Goal: Information Seeking & Learning: Learn about a topic

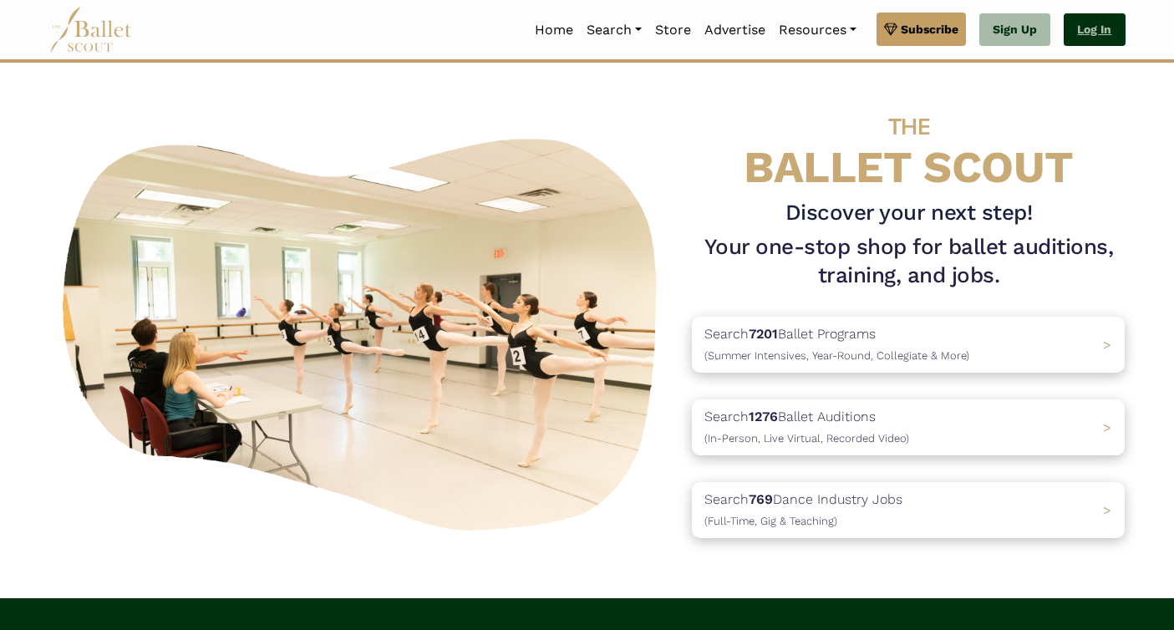
click at [1086, 35] on link "Log In" at bounding box center [1094, 29] width 61 height 33
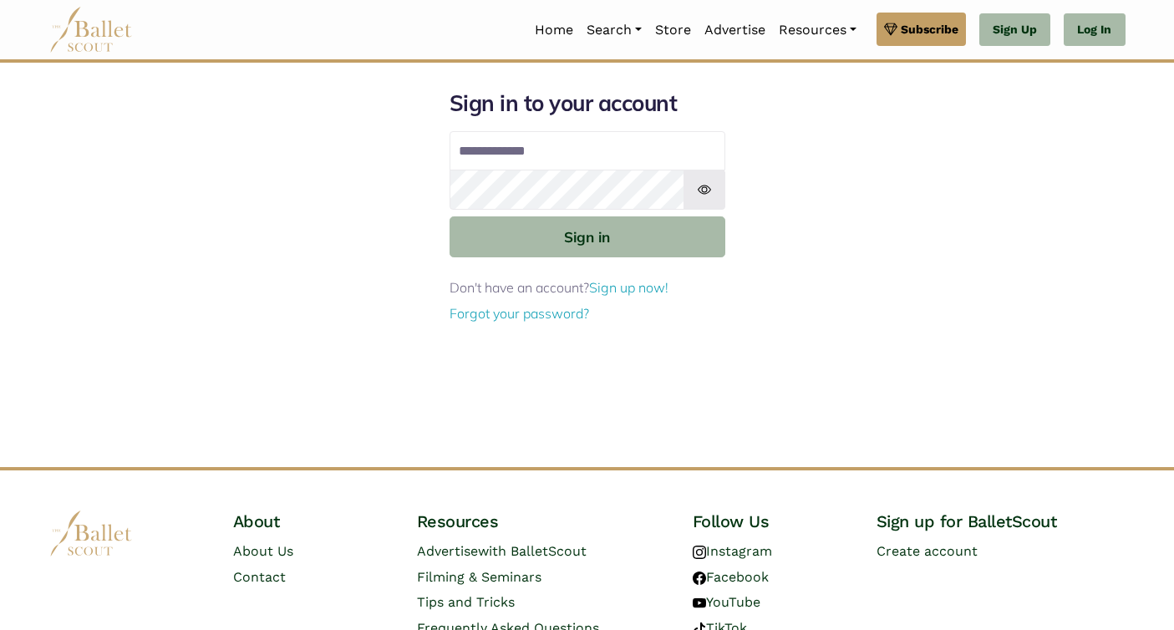
click at [545, 161] on input "Email address" at bounding box center [587, 151] width 276 height 40
type input "**********"
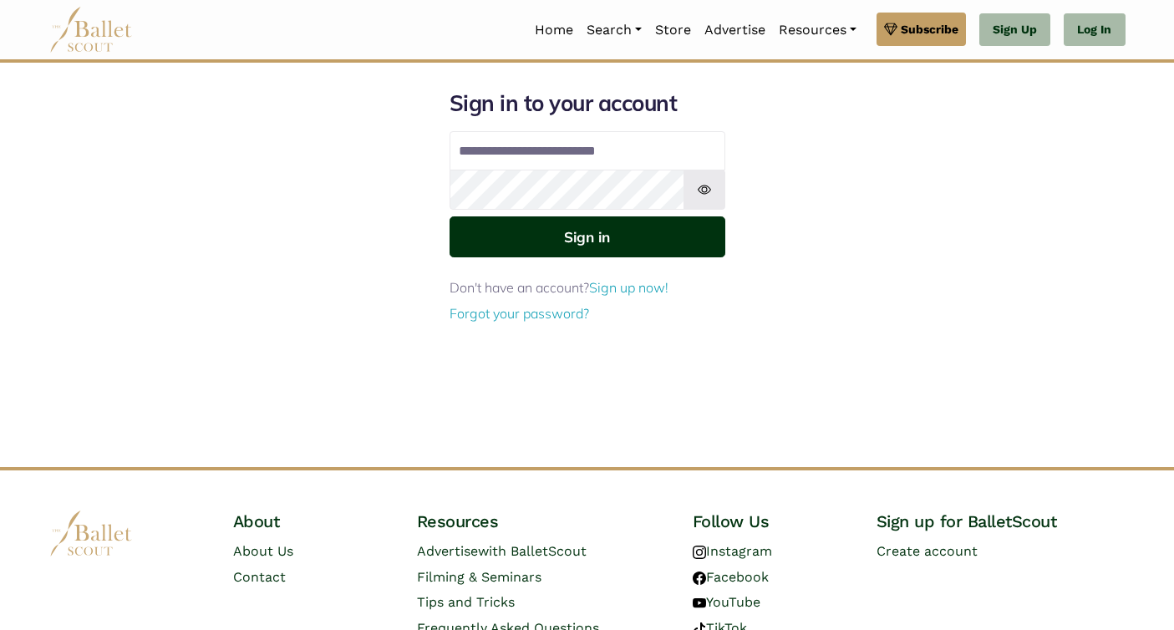
click at [599, 231] on button "Sign in" at bounding box center [587, 236] width 276 height 41
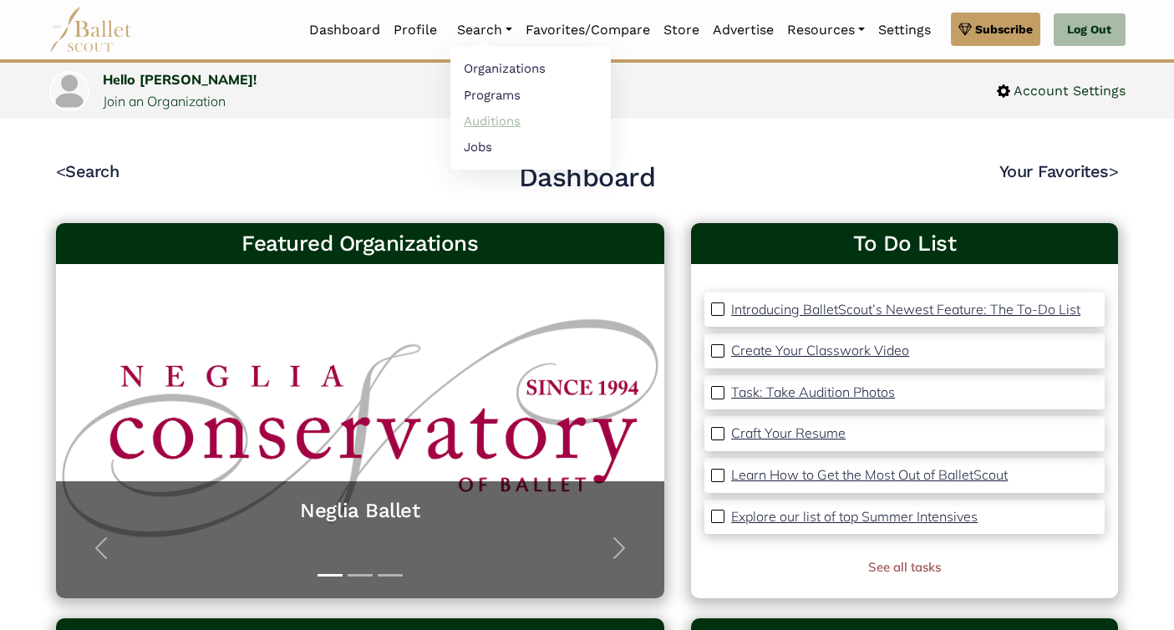
click at [482, 124] on link "Auditions" at bounding box center [530, 121] width 160 height 26
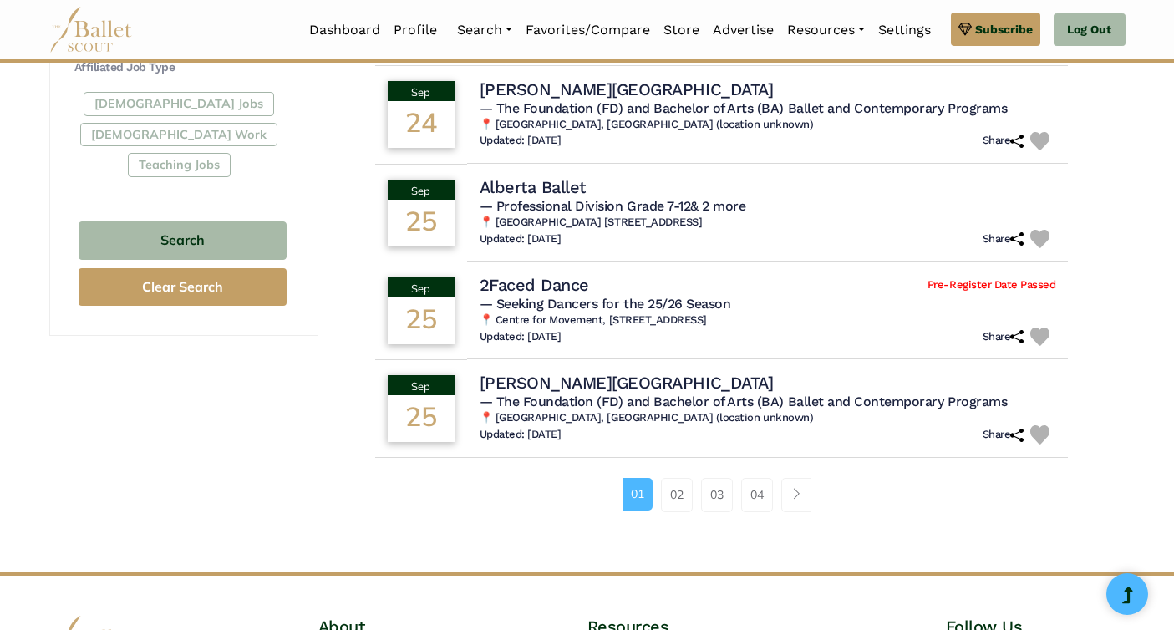
scroll to position [1005, 0]
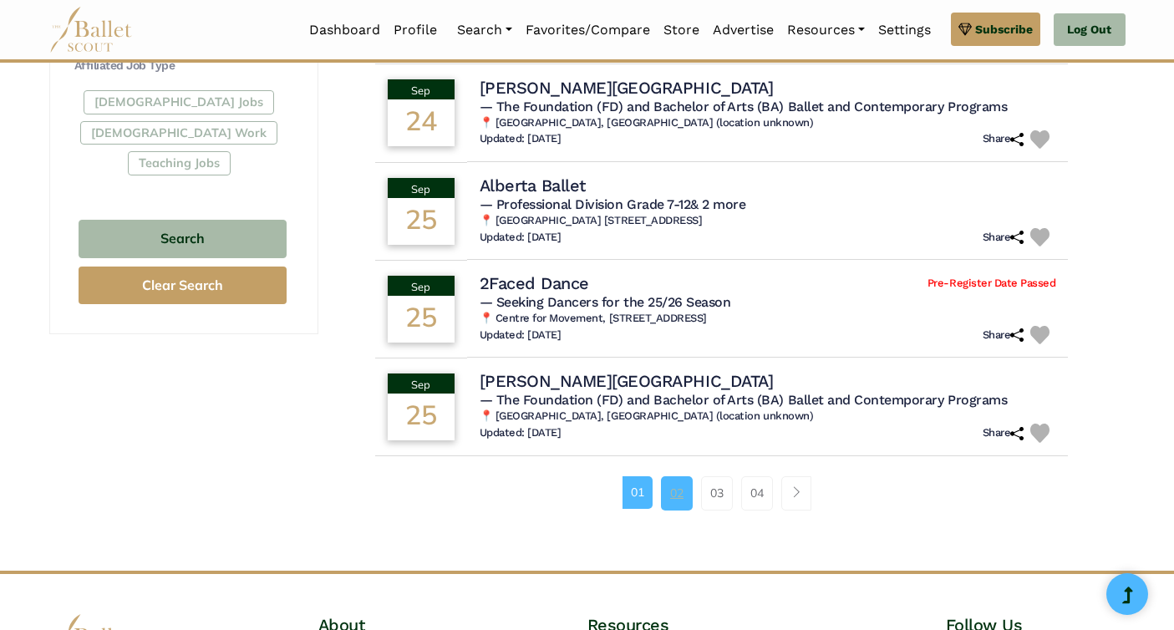
click at [679, 504] on link "02" at bounding box center [677, 492] width 32 height 33
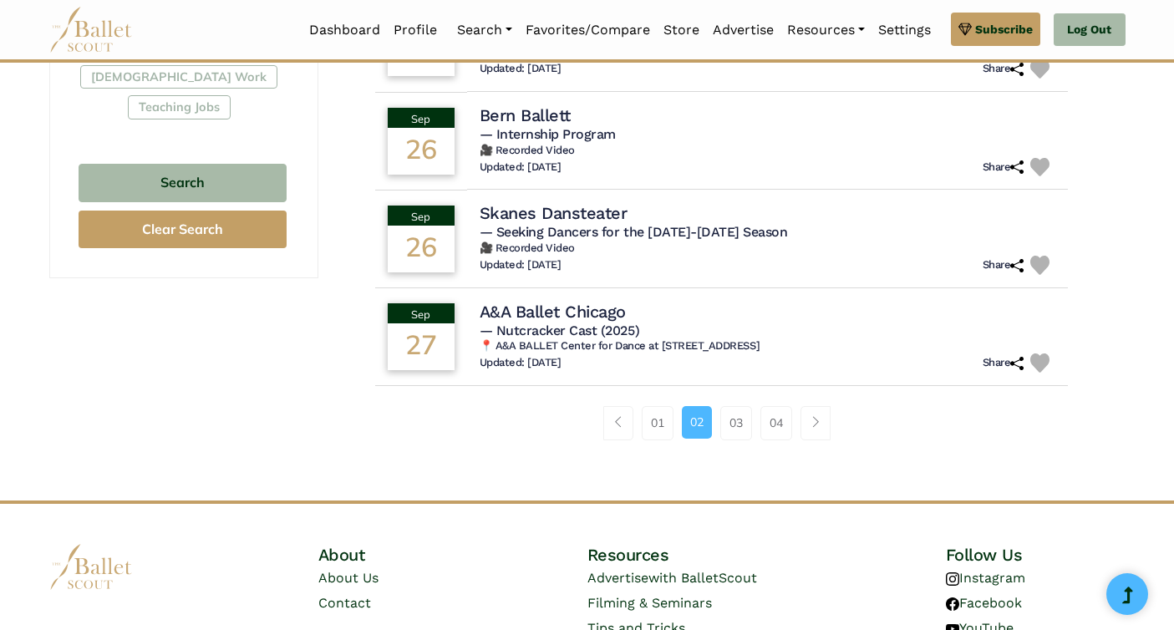
scroll to position [1084, 0]
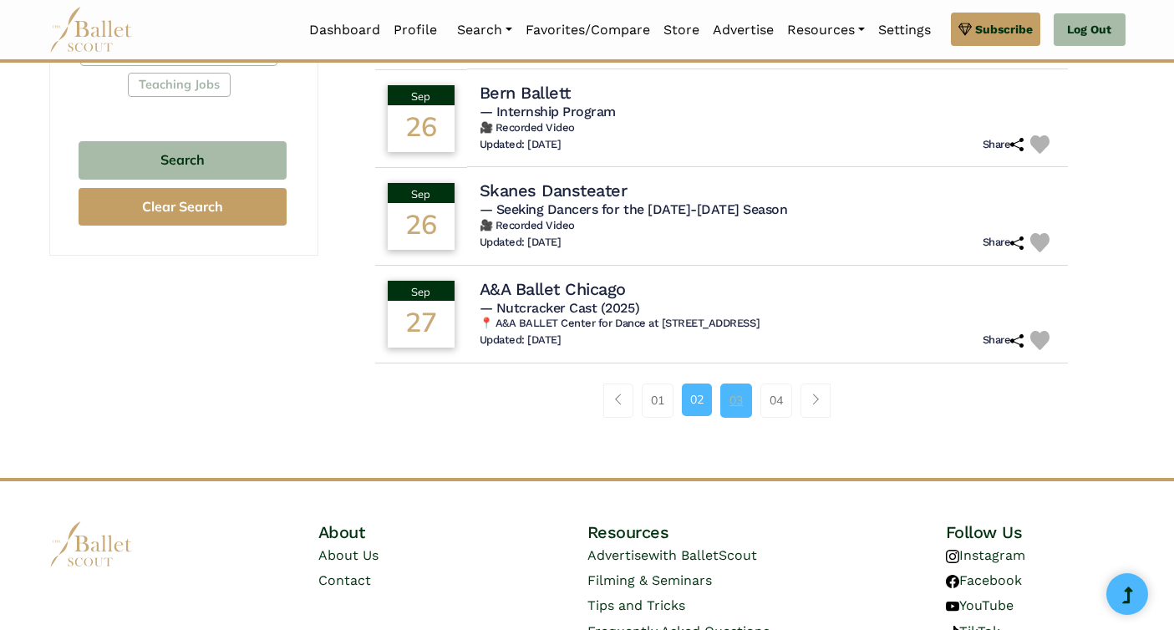
click at [733, 399] on link "03" at bounding box center [736, 399] width 32 height 33
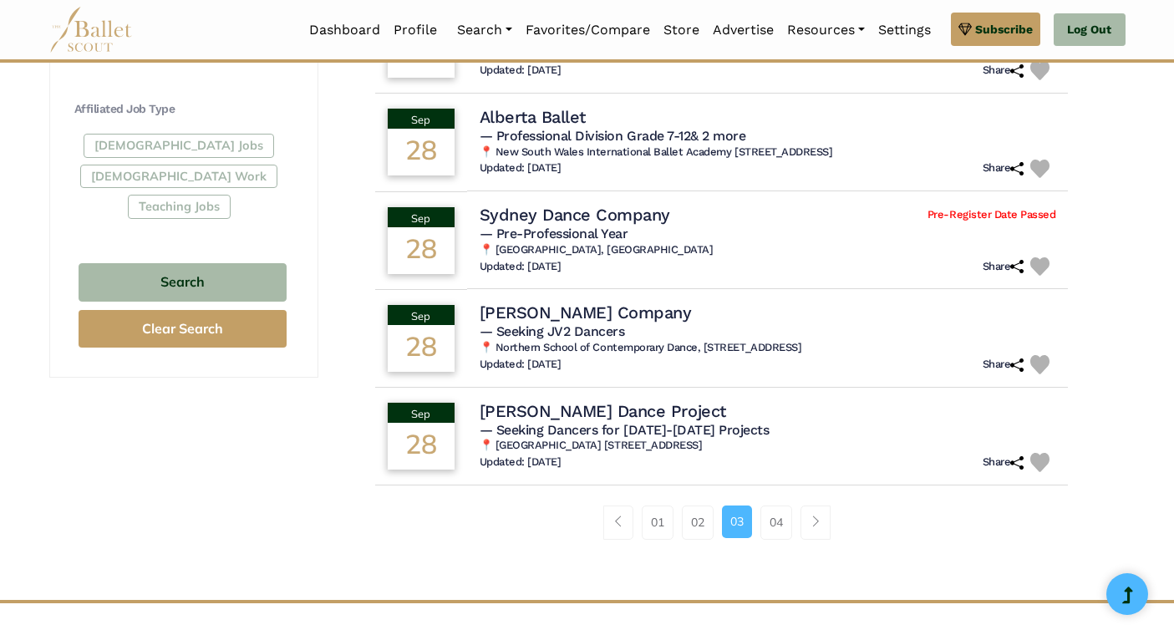
scroll to position [987, 0]
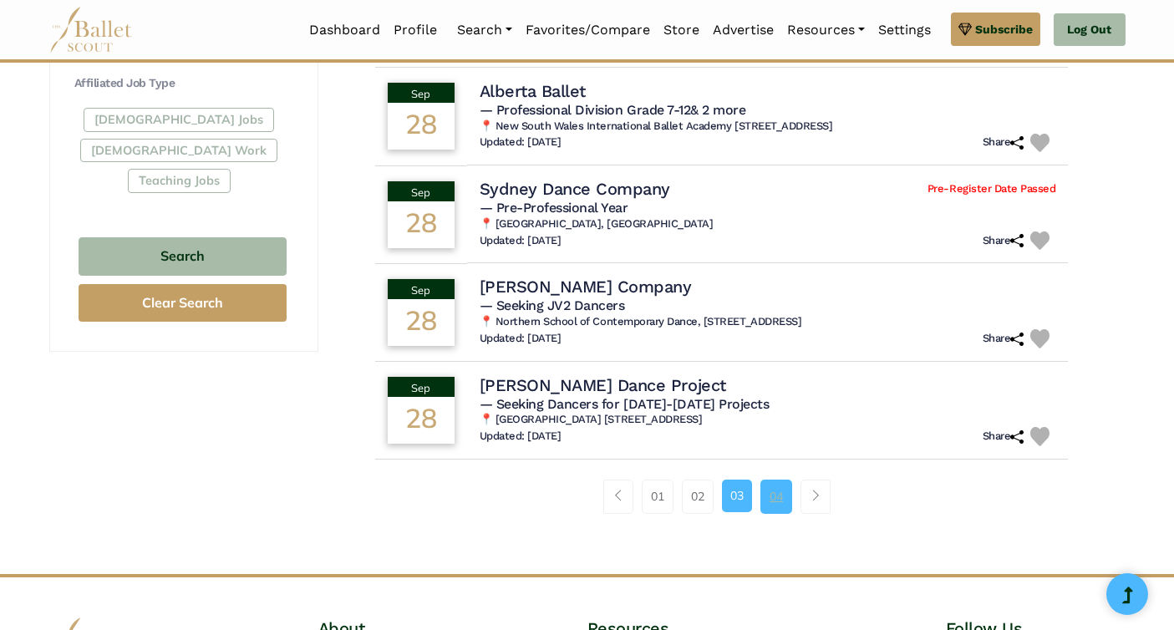
click at [776, 497] on link "04" at bounding box center [776, 496] width 32 height 33
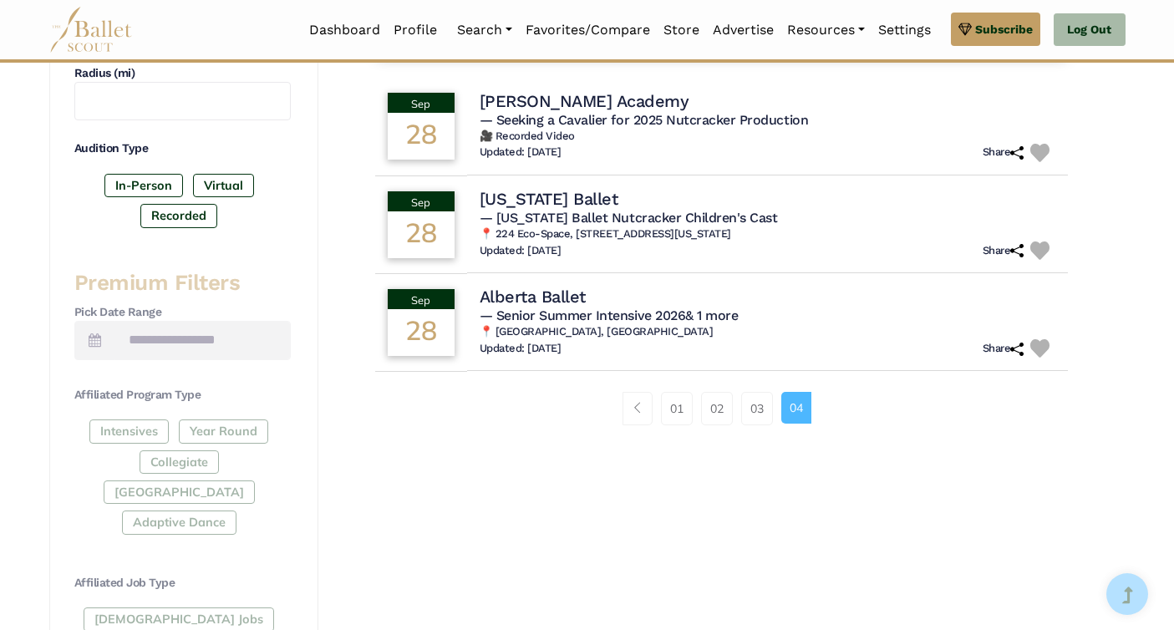
scroll to position [495, 0]
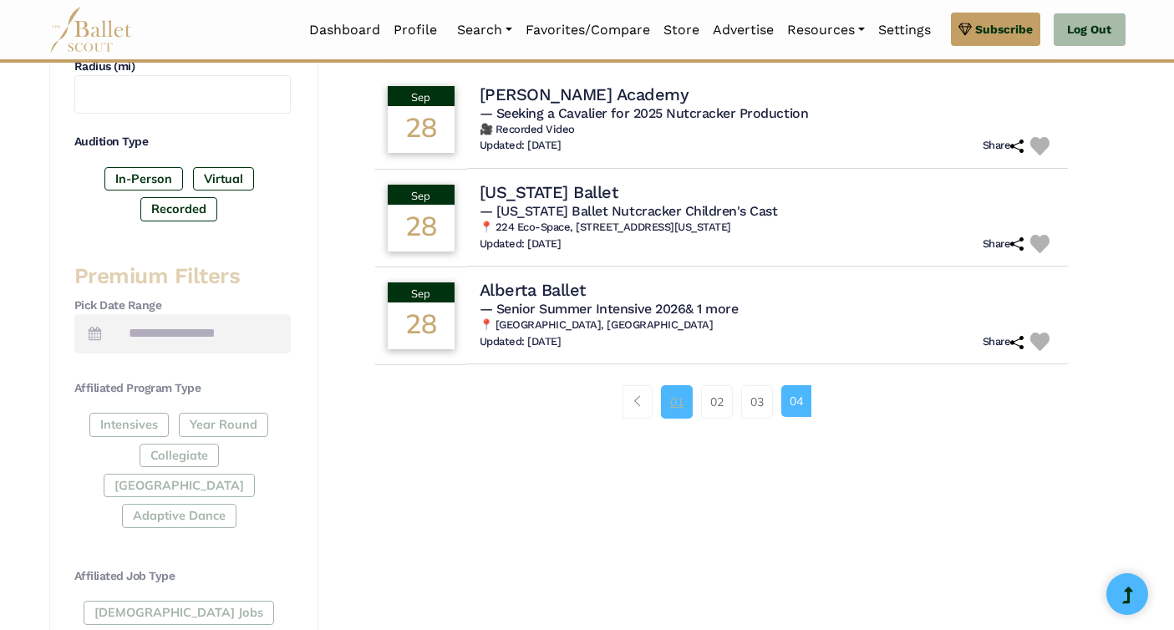
click at [676, 406] on link "01" at bounding box center [677, 401] width 32 height 33
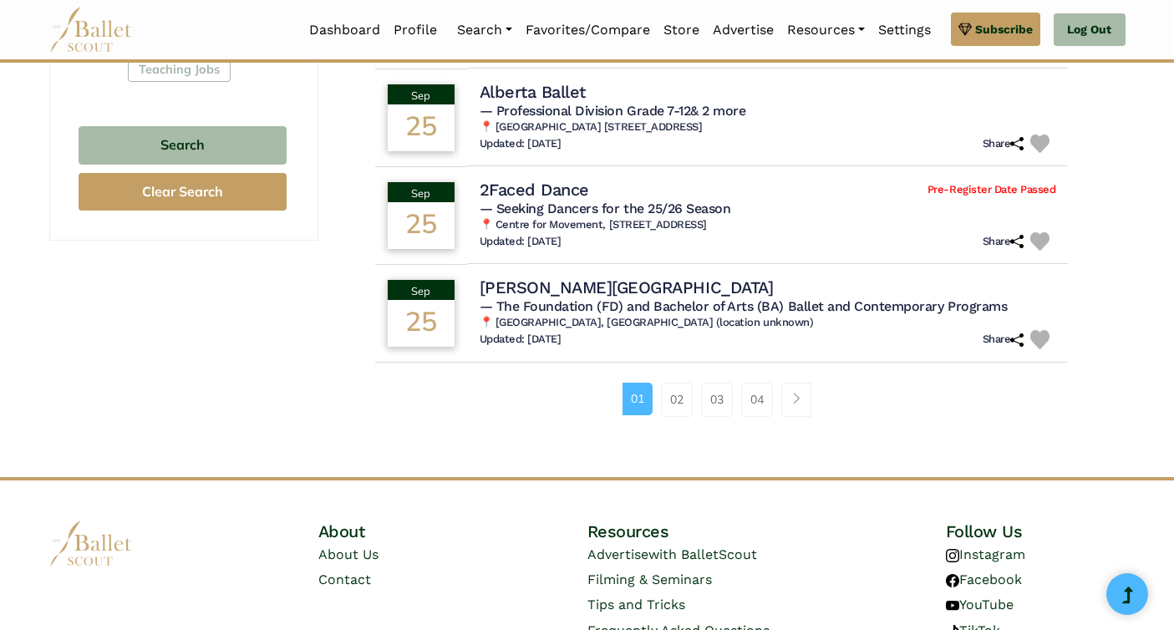
scroll to position [1064, 0]
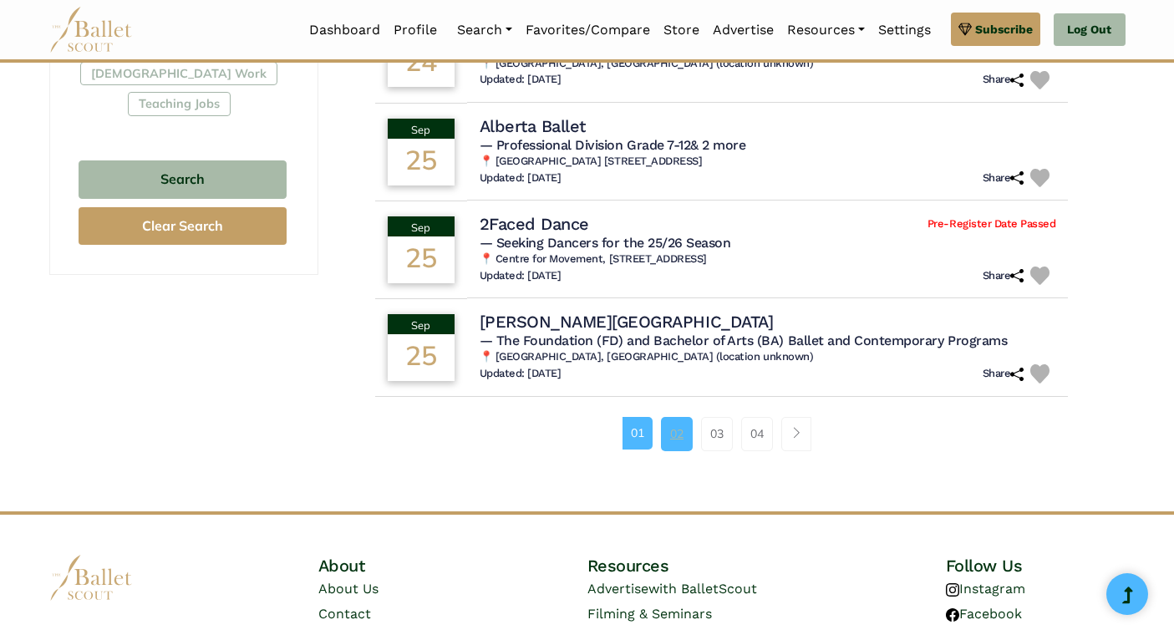
click at [679, 440] on link "02" at bounding box center [677, 433] width 32 height 33
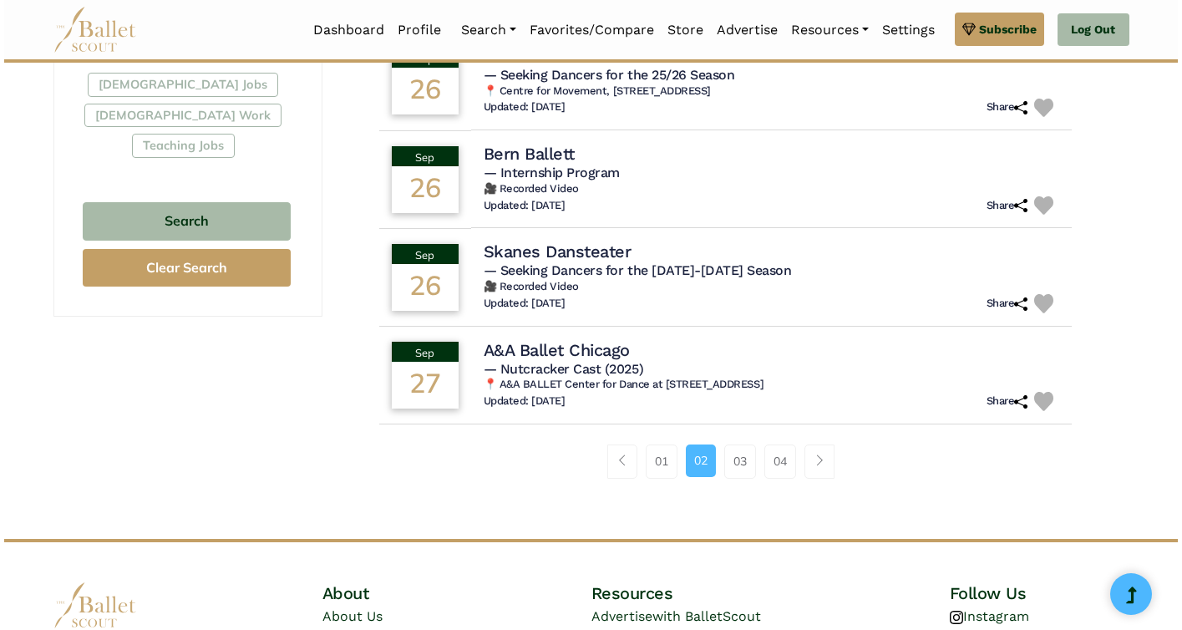
scroll to position [1066, 0]
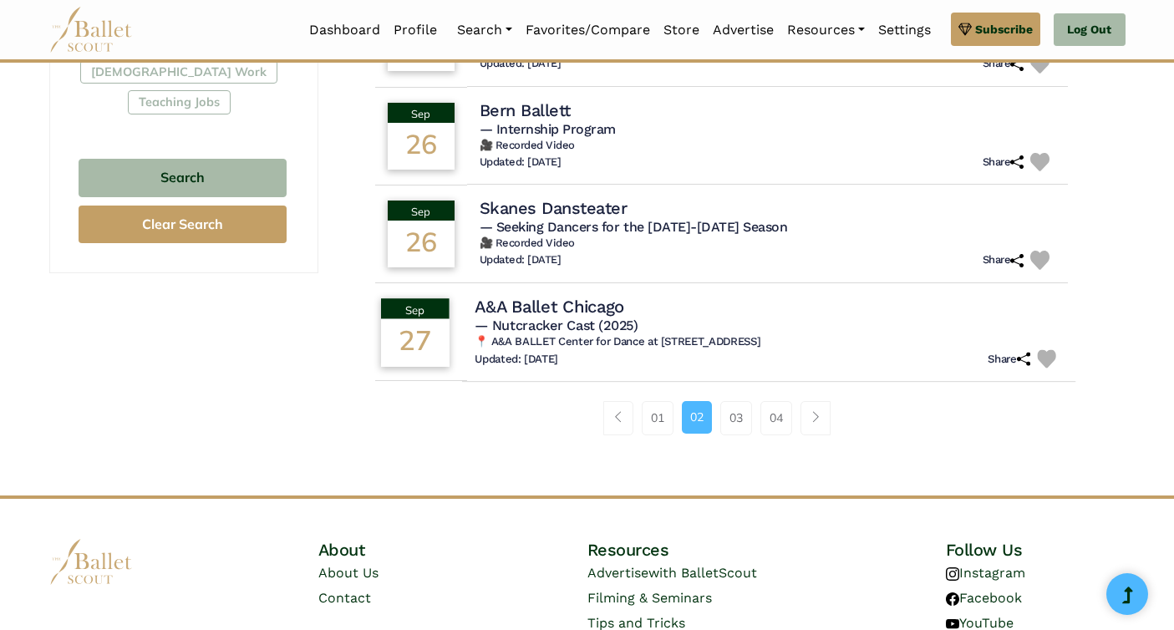
click at [571, 315] on h4 "A&A Ballet Chicago" at bounding box center [550, 306] width 150 height 23
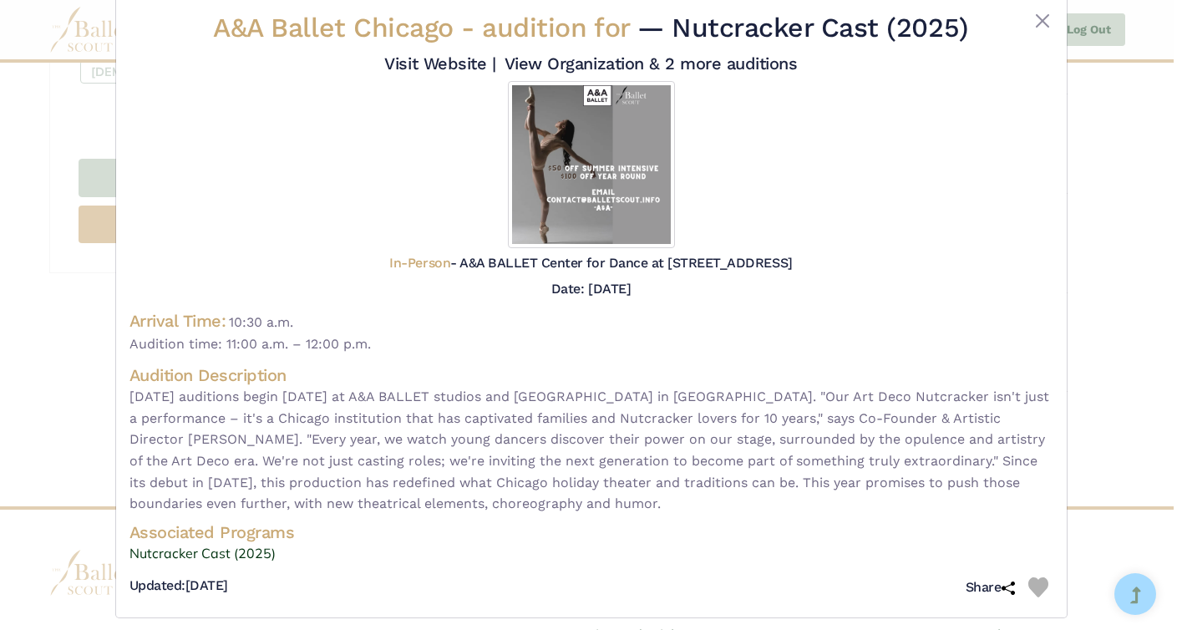
scroll to position [45, 0]
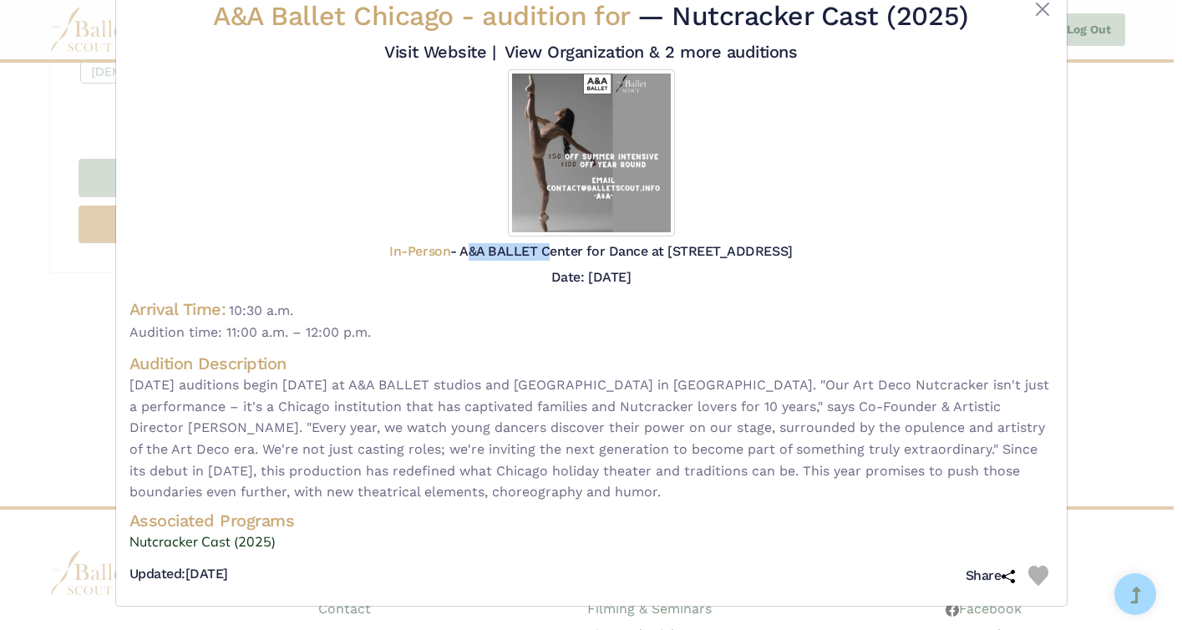
drag, startPoint x: 409, startPoint y: 251, endPoint x: 489, endPoint y: 250, distance: 80.2
click at [489, 251] on h5 "In-Person - A&A BALLET Center for Dance at [STREET_ADDRESS]" at bounding box center [590, 252] width 403 height 18
copy h5 "A&A BALLET"
